Goal: Task Accomplishment & Management: Manage account settings

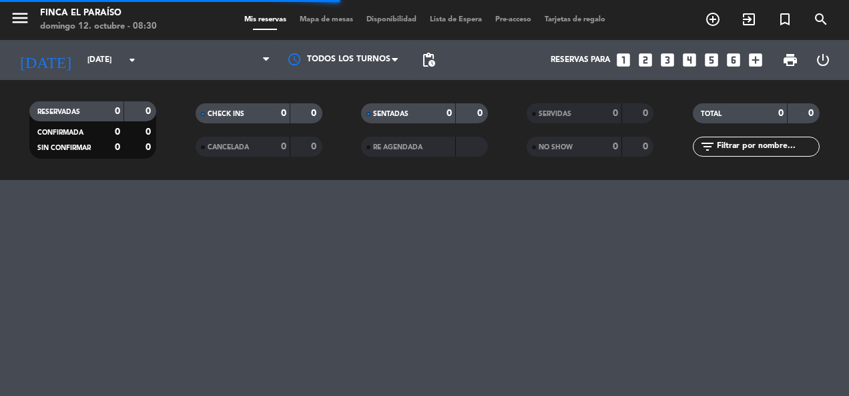
click at [107, 61] on input "[DATE]" at bounding box center [133, 60] width 105 height 23
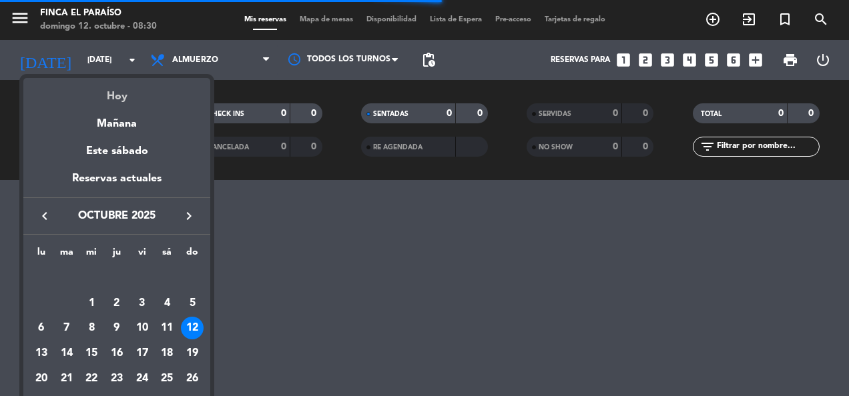
click at [113, 103] on div "Hoy" at bounding box center [116, 91] width 187 height 27
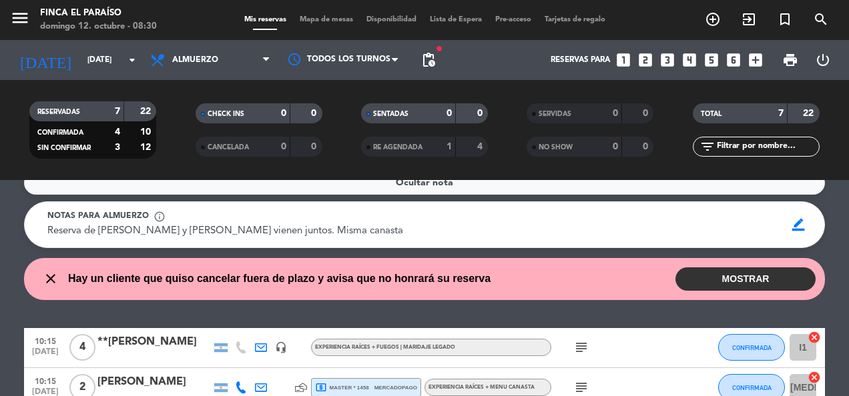
scroll to position [3, 0]
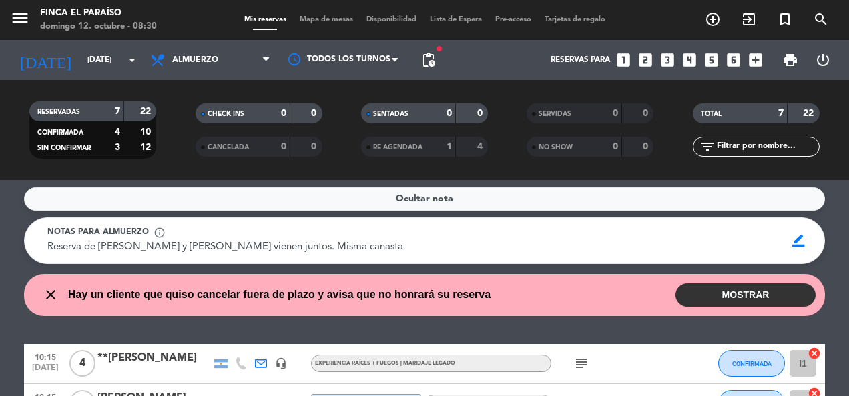
click at [738, 292] on button "MOSTRAR" at bounding box center [745, 295] width 140 height 23
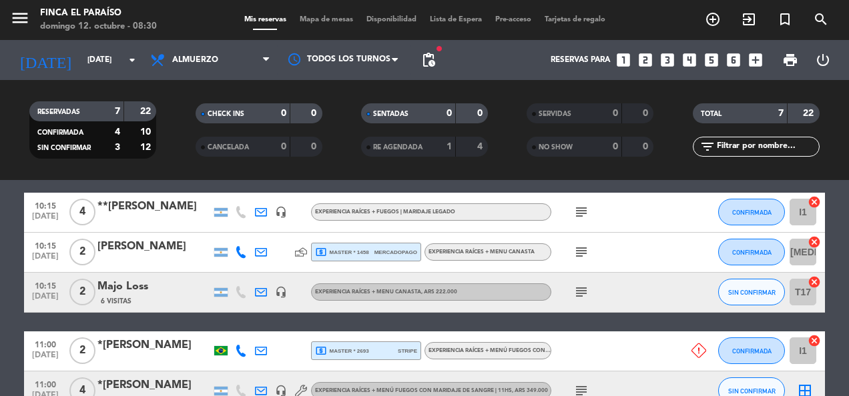
scroll to position [217, 0]
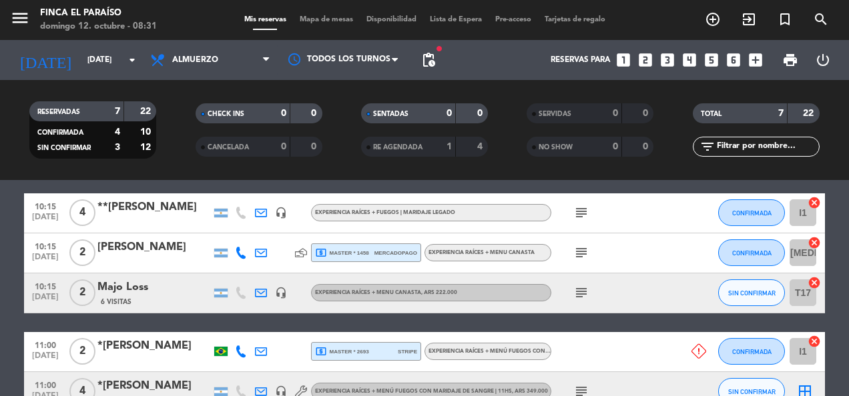
click at [141, 252] on div "[PERSON_NAME]" at bounding box center [153, 247] width 113 height 17
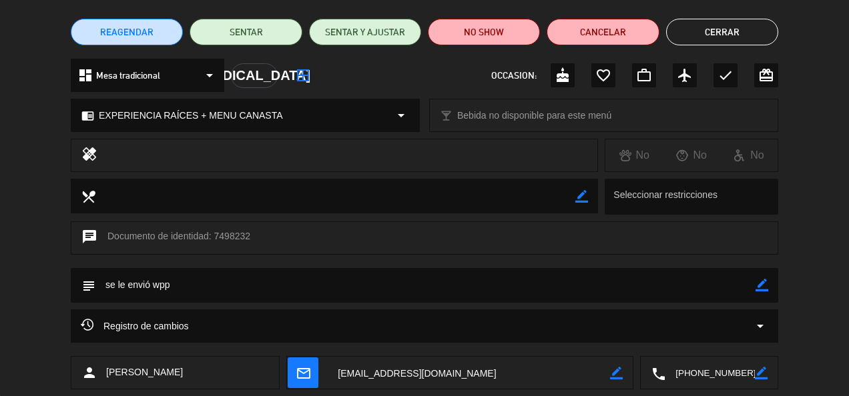
scroll to position [103, 0]
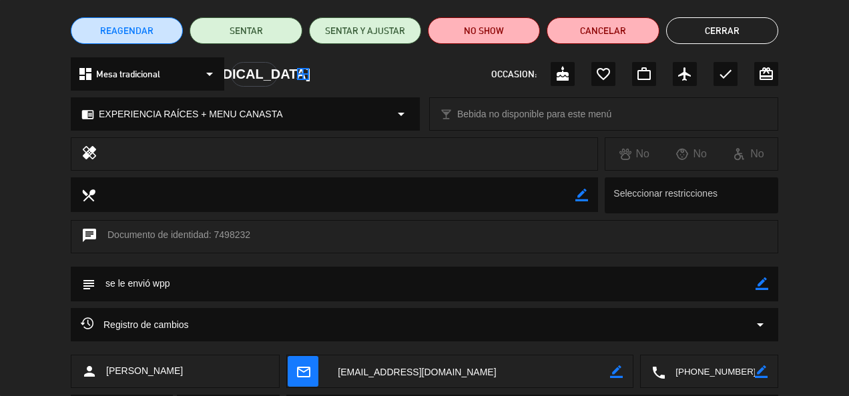
click at [415, 375] on textarea at bounding box center [469, 372] width 282 height 33
click at [707, 376] on textarea at bounding box center [709, 372] width 89 height 33
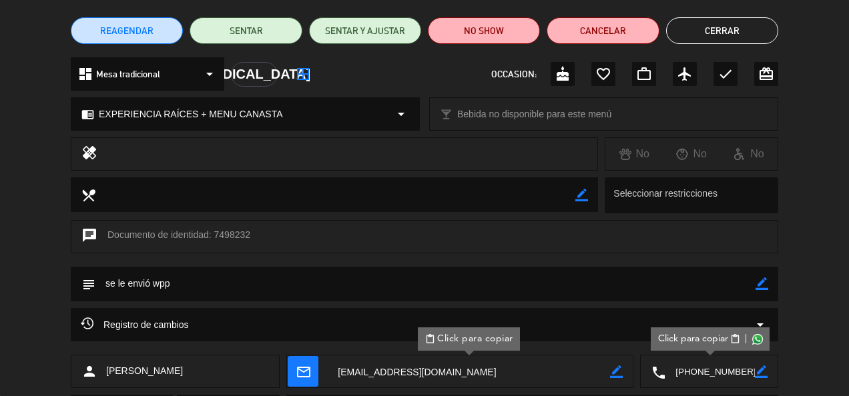
click at [735, 338] on span "content_paste" at bounding box center [735, 339] width 10 height 10
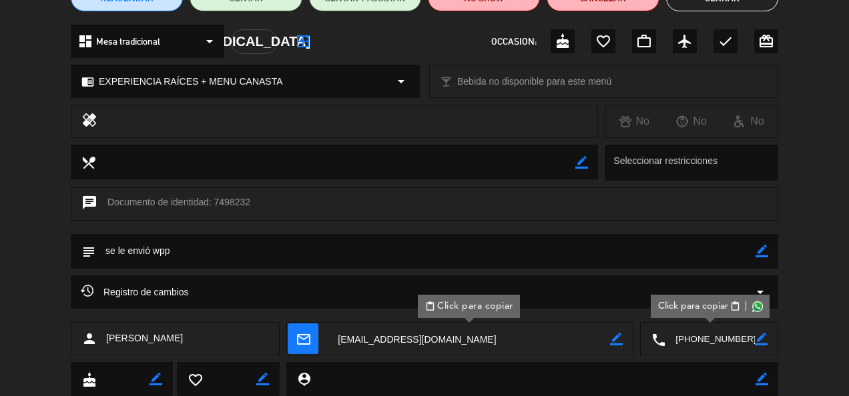
scroll to position [0, 0]
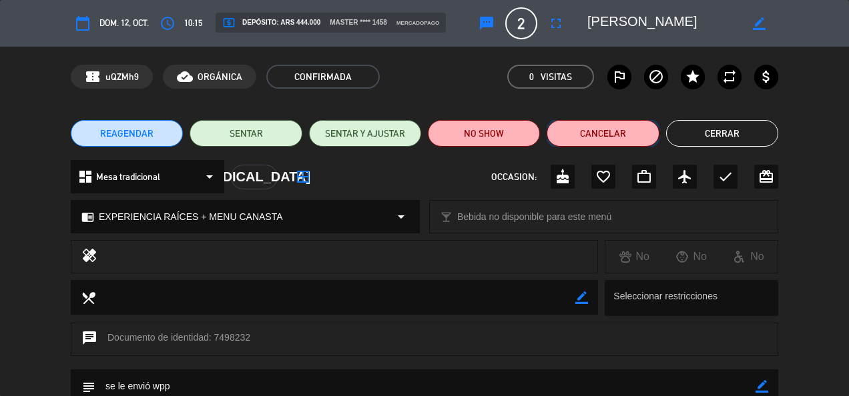
drag, startPoint x: 591, startPoint y: 133, endPoint x: 613, endPoint y: 131, distance: 21.4
click at [613, 131] on button "Cancelar" at bounding box center [602, 133] width 112 height 27
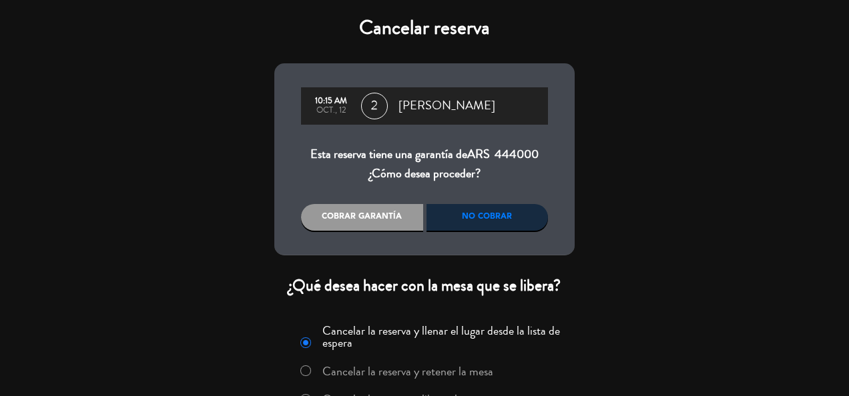
scroll to position [74, 0]
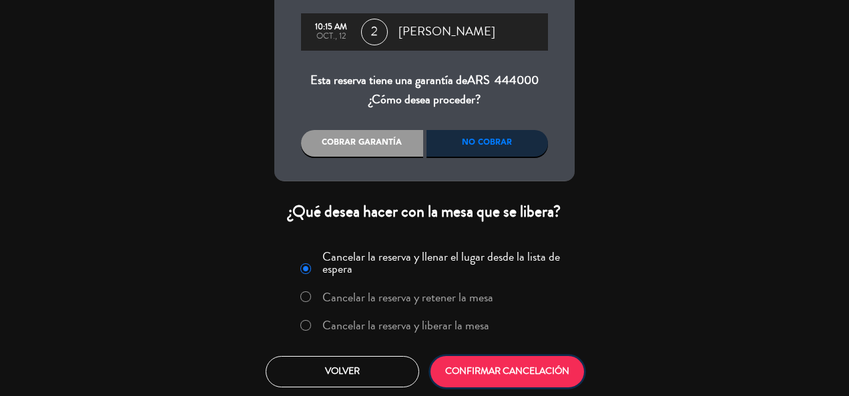
click at [479, 368] on button "CONFIRMAR CANCELACIÓN" at bounding box center [506, 371] width 153 height 31
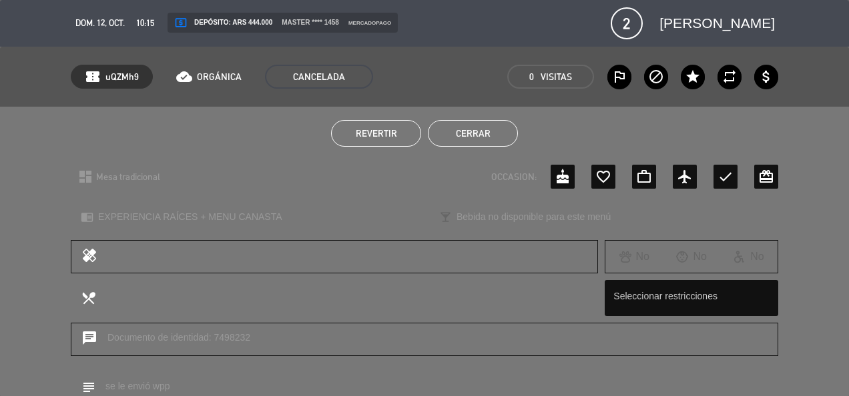
click at [491, 138] on button "Cerrar" at bounding box center [473, 133] width 90 height 27
